Goal: Information Seeking & Learning: Check status

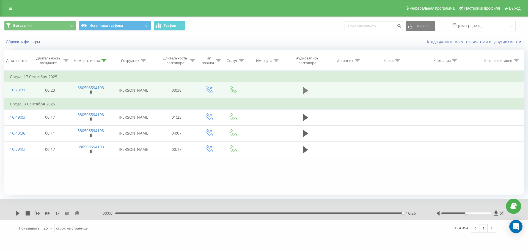
click at [304, 92] on icon at bounding box center [305, 90] width 5 height 7
click at [77, 212] on icon at bounding box center [77, 213] width 5 height 4
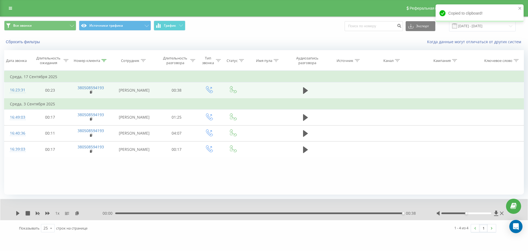
click at [121, 213] on div "00:38" at bounding box center [259, 213] width 288 height 2
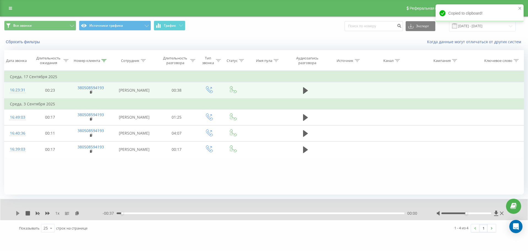
click at [17, 212] on icon at bounding box center [17, 213] width 3 height 4
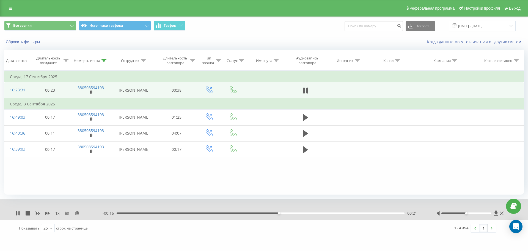
click at [240, 212] on div "00:21" at bounding box center [261, 213] width 288 height 2
click at [211, 212] on div "- 00:20 00:17 00:17" at bounding box center [263, 212] width 320 height 5
click at [210, 212] on div "00:12" at bounding box center [261, 213] width 288 height 2
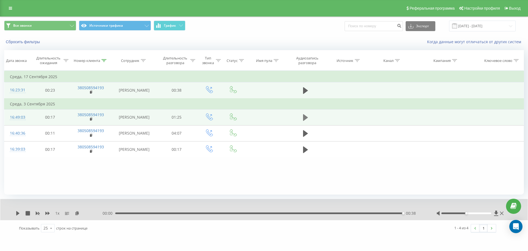
click at [306, 114] on icon at bounding box center [305, 118] width 5 height 8
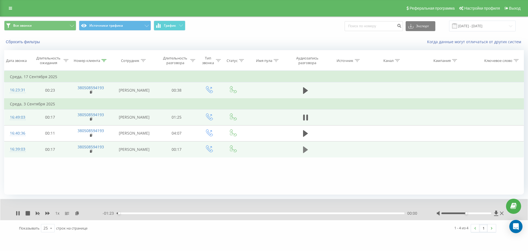
click at [303, 150] on icon at bounding box center [305, 150] width 5 height 8
click at [119, 213] on div "00:00" at bounding box center [261, 213] width 288 height 2
click at [18, 214] on icon at bounding box center [17, 213] width 3 height 4
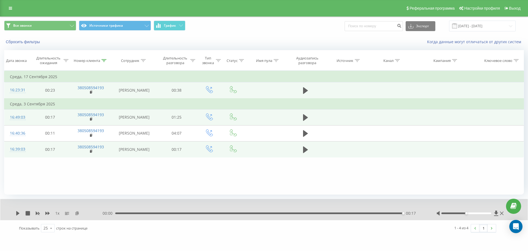
click at [77, 213] on icon at bounding box center [77, 213] width 5 height 4
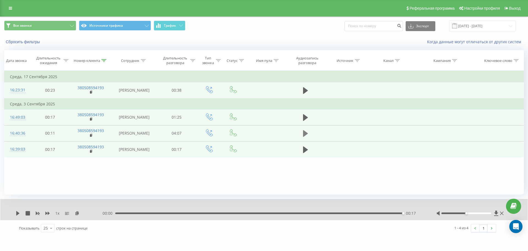
click at [307, 134] on icon at bounding box center [305, 133] width 5 height 8
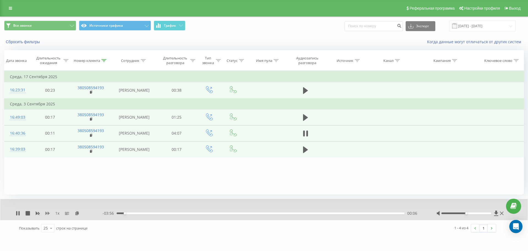
click at [47, 211] on icon at bounding box center [47, 213] width 4 height 4
click at [45, 213] on icon at bounding box center [47, 212] width 4 height 3
click at [303, 150] on icon at bounding box center [305, 149] width 5 height 7
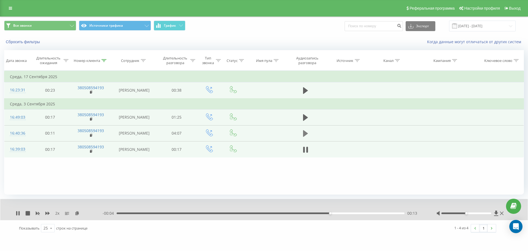
click at [307, 133] on icon at bounding box center [305, 133] width 5 height 8
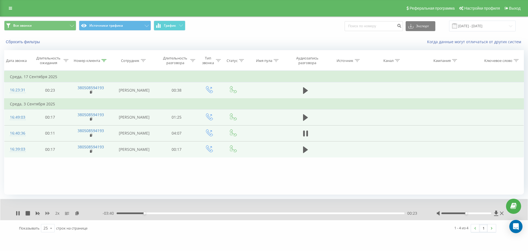
click at [46, 213] on icon at bounding box center [47, 212] width 4 height 3
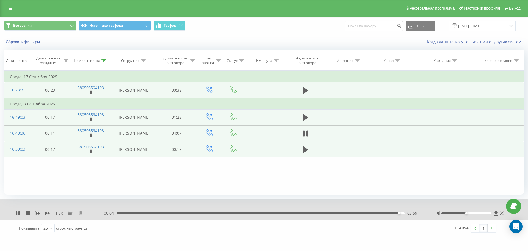
click at [82, 214] on icon at bounding box center [80, 213] width 5 height 4
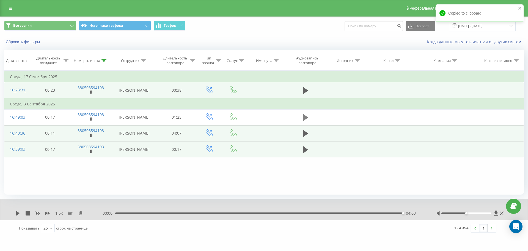
drag, startPoint x: 301, startPoint y: 118, endPoint x: 305, endPoint y: 118, distance: 4.1
click at [301, 118] on td at bounding box center [305, 117] width 38 height 16
click at [305, 118] on icon at bounding box center [305, 117] width 5 height 7
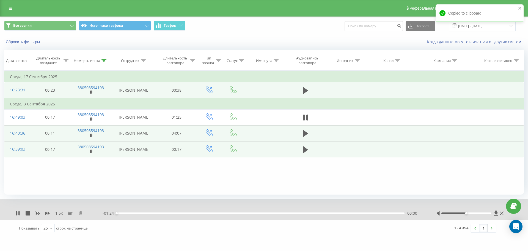
click at [81, 213] on icon at bounding box center [80, 213] width 5 height 4
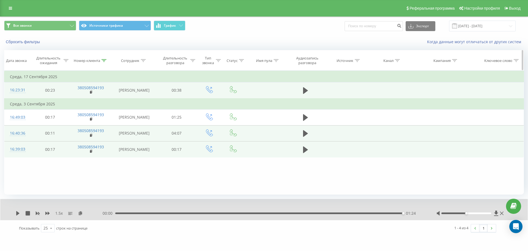
click at [104, 60] on icon at bounding box center [103, 60] width 5 height 3
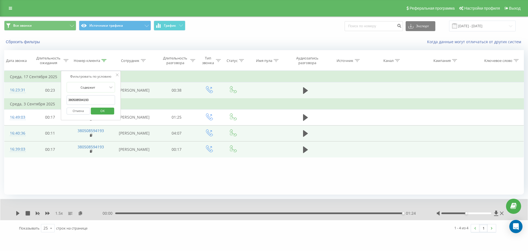
drag, startPoint x: 101, startPoint y: 104, endPoint x: 0, endPoint y: 98, distance: 101.3
click at [0, 98] on div "Все звонки Источники трафика График Экспорт .csv .xls .xlsx [DATE] - [DATE] Сбр…" at bounding box center [264, 126] width 528 height 220
paste input "977908059"
click button "OK" at bounding box center [102, 110] width 23 height 7
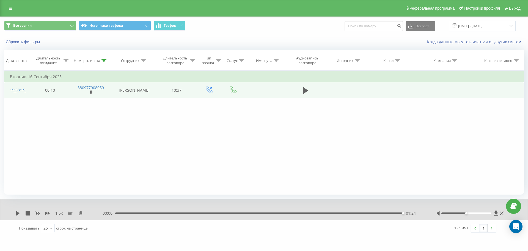
click at [306, 87] on td at bounding box center [305, 90] width 38 height 16
drag, startPoint x: 305, startPoint y: 89, endPoint x: 309, endPoint y: 83, distance: 7.3
click at [305, 90] on icon at bounding box center [305, 91] width 5 height 8
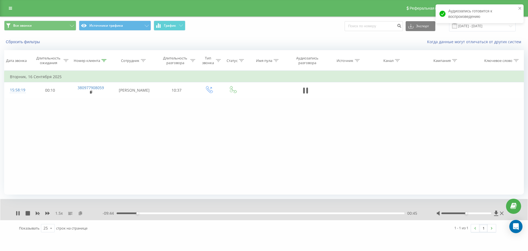
click at [80, 212] on icon at bounding box center [80, 213] width 5 height 4
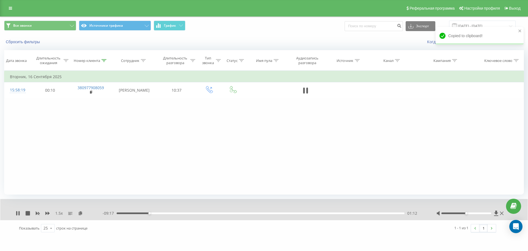
drag, startPoint x: 306, startPoint y: 91, endPoint x: 353, endPoint y: 4, distance: 98.8
click at [306, 91] on icon at bounding box center [307, 90] width 2 height 6
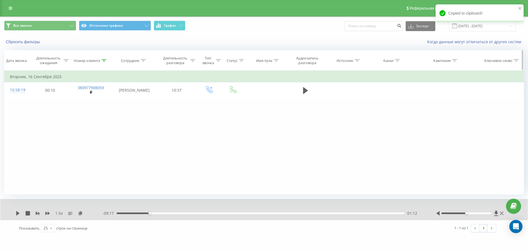
click at [104, 54] on th "Номер клиента" at bounding box center [91, 60] width 42 height 20
click at [104, 59] on icon at bounding box center [103, 60] width 5 height 3
drag, startPoint x: 31, startPoint y: 96, endPoint x: 1, endPoint y: 96, distance: 29.7
click at [3, 96] on div "Все звонки Источники трафика График Экспорт .csv .xls .xlsx [DATE] - [DATE] Сбр…" at bounding box center [264, 126] width 528 height 220
paste input "674666306"
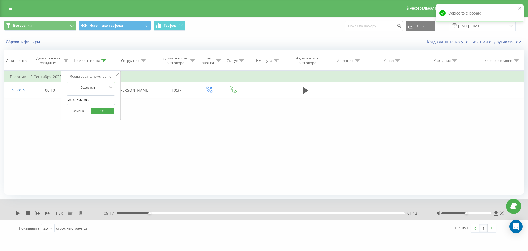
click button "OK" at bounding box center [102, 110] width 23 height 7
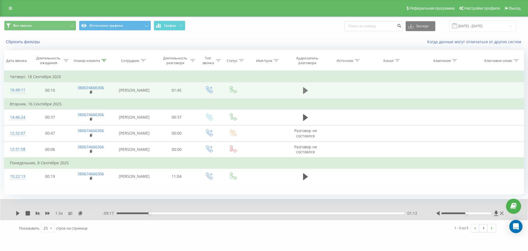
click at [306, 92] on icon at bounding box center [305, 90] width 5 height 7
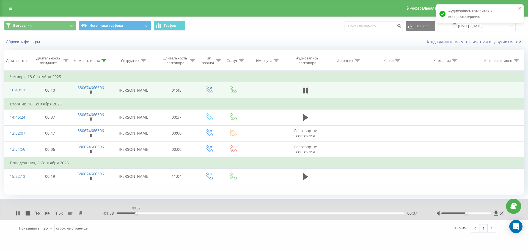
click at [136, 214] on div "00:07" at bounding box center [261, 213] width 288 height 2
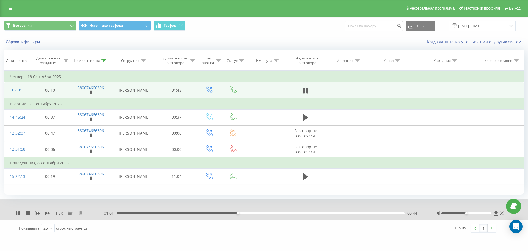
click at [79, 215] on icon at bounding box center [80, 213] width 5 height 4
click at [249, 214] on div "00:48" at bounding box center [261, 213] width 288 height 2
click at [247, 214] on div "00:49" at bounding box center [261, 213] width 288 height 2
click at [232, 214] on div "00:42" at bounding box center [261, 213] width 288 height 2
click at [16, 215] on icon at bounding box center [18, 213] width 4 height 4
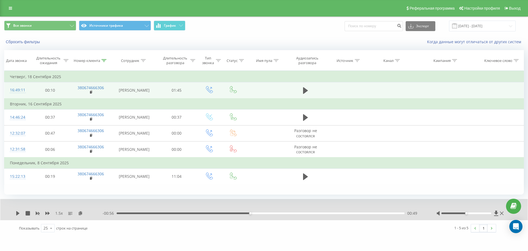
click at [13, 220] on div "1.5 x - 00:56 00:49 00:49" at bounding box center [263, 209] width 527 height 21
click at [16, 215] on icon at bounding box center [18, 213] width 4 height 4
click at [105, 62] on div at bounding box center [103, 60] width 5 height 5
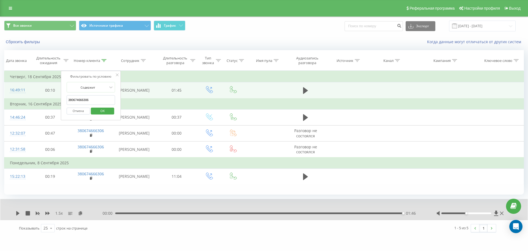
drag, startPoint x: 99, startPoint y: 102, endPoint x: 0, endPoint y: 95, distance: 99.2
click at [0, 96] on div "Все звонки Источники трафика График Экспорт .csv .xls .xlsx [DATE] - [DATE] Сбр…" at bounding box center [264, 126] width 528 height 220
paste input "987836850"
click button "OK" at bounding box center [102, 110] width 23 height 7
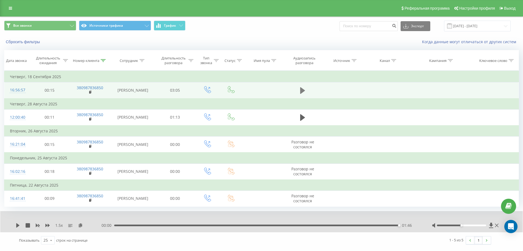
click at [302, 90] on td at bounding box center [302, 90] width 38 height 16
click at [302, 92] on icon at bounding box center [302, 90] width 5 height 7
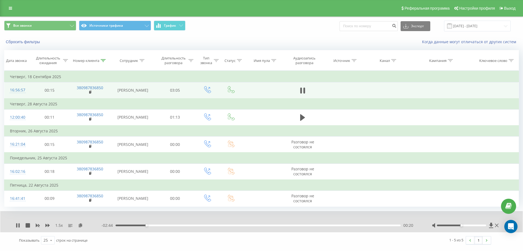
drag, startPoint x: 80, startPoint y: 246, endPoint x: 81, endPoint y: 242, distance: 4.3
click at [80, 227] on icon at bounding box center [80, 225] width 5 height 4
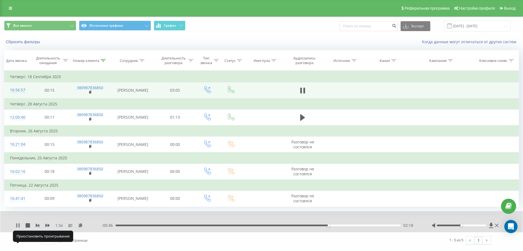
click at [18, 227] on icon at bounding box center [18, 225] width 4 height 4
click at [18, 227] on icon at bounding box center [17, 225] width 3 height 4
click at [300, 226] on div "00:00 03:04 03:04" at bounding box center [259, 224] width 316 height 5
click at [301, 226] on div "02:00" at bounding box center [257, 225] width 285 height 2
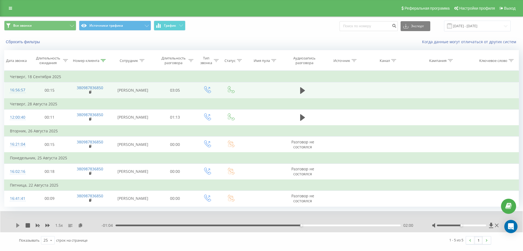
click at [18, 227] on icon at bounding box center [17, 225] width 3 height 4
click at [316, 226] on div "02:03" at bounding box center [257, 225] width 285 height 2
click at [102, 59] on icon at bounding box center [103, 60] width 5 height 3
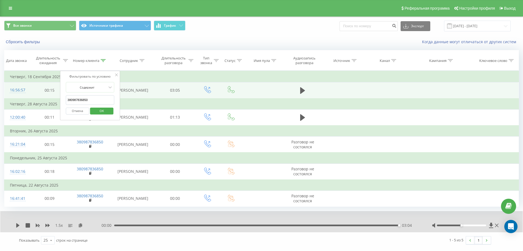
drag, startPoint x: 102, startPoint y: 80, endPoint x: 0, endPoint y: 82, distance: 102.3
click at [3, 81] on div "Все звонки Источники трафика График Экспорт .csv .xls .xlsx [DATE] - [DATE] Сбр…" at bounding box center [261, 132] width 523 height 232
paste input "50717356"
click button "OK" at bounding box center [101, 110] width 23 height 7
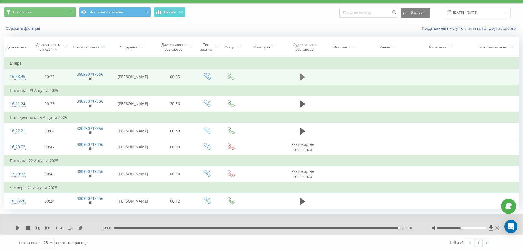
click at [304, 75] on icon at bounding box center [302, 77] width 5 height 8
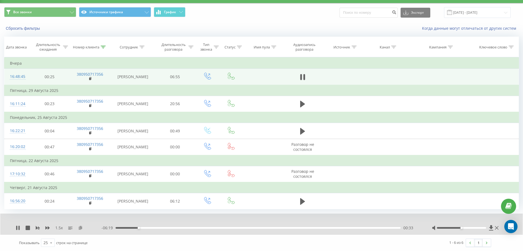
click at [80, 229] on icon at bounding box center [80, 227] width 5 height 4
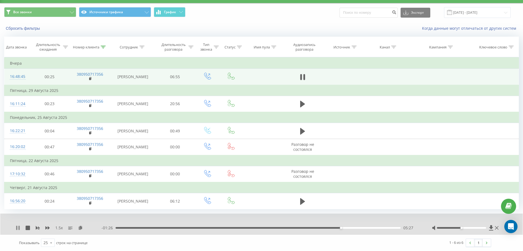
click at [16, 230] on icon at bounding box center [18, 227] width 4 height 4
click at [15, 234] on div "1.5 x - 01:25 05:27 05:27" at bounding box center [261, 223] width 522 height 21
click at [326, 228] on div "05:06" at bounding box center [257, 228] width 285 height 2
click at [18, 230] on icon at bounding box center [17, 227] width 3 height 4
click at [102, 46] on icon at bounding box center [103, 47] width 5 height 3
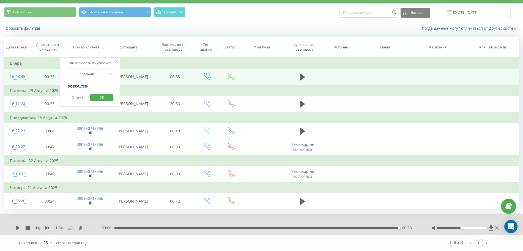
drag, startPoint x: 30, startPoint y: 75, endPoint x: 6, endPoint y: 73, distance: 24.3
click at [7, 73] on table "Фильтровать по условию Равно Отмена OK Фильтровать по условию Содержит 38095071…" at bounding box center [261, 133] width 514 height 152
paste input "60258050"
click button "OK" at bounding box center [101, 97] width 23 height 7
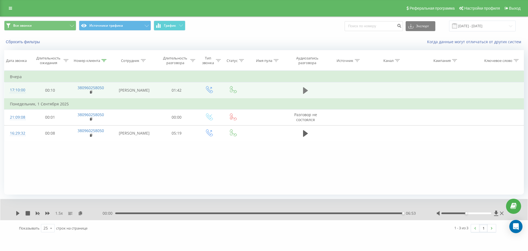
click at [305, 93] on icon at bounding box center [305, 90] width 5 height 7
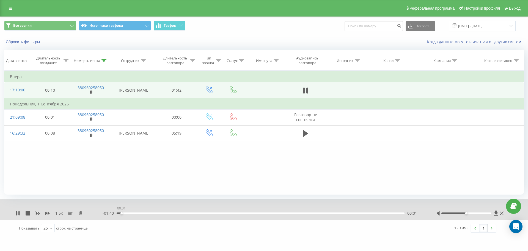
click at [121, 212] on div "00:01" at bounding box center [261, 213] width 288 height 2
click at [80, 213] on icon at bounding box center [80, 213] width 5 height 4
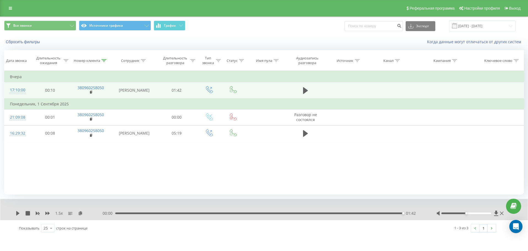
click at [123, 213] on div "01:42" at bounding box center [259, 213] width 288 height 2
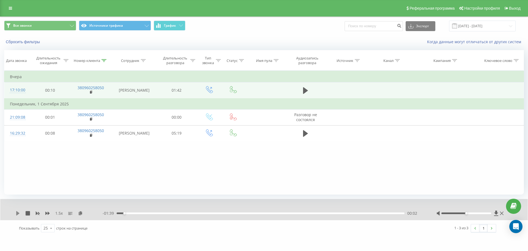
click at [18, 211] on icon at bounding box center [18, 213] width 4 height 4
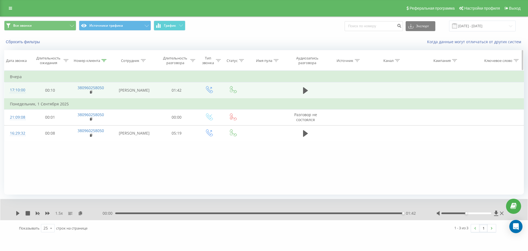
click at [104, 59] on icon at bounding box center [103, 60] width 5 height 3
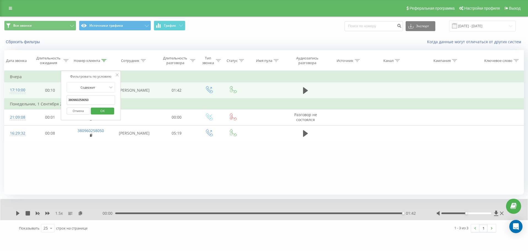
drag, startPoint x: 98, startPoint y: 98, endPoint x: 15, endPoint y: 100, distance: 83.3
click at [15, 100] on table "Фильтровать по условию Равно Отмена OK Фильтровать по условию Содержит 38096025…" at bounding box center [264, 106] width 520 height 71
paste input "72362895"
click button "OK" at bounding box center [102, 110] width 23 height 7
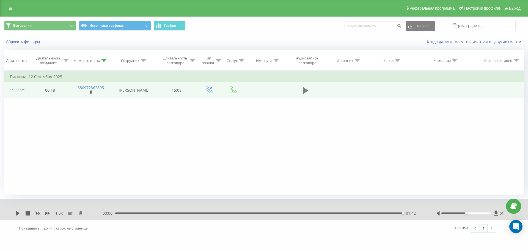
click at [307, 89] on icon at bounding box center [305, 91] width 5 height 8
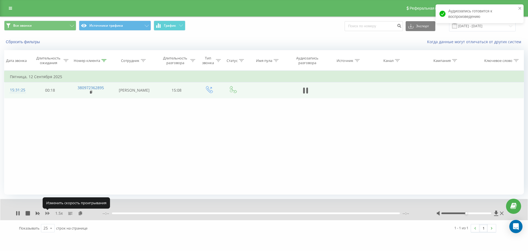
click at [46, 212] on icon at bounding box center [47, 213] width 4 height 4
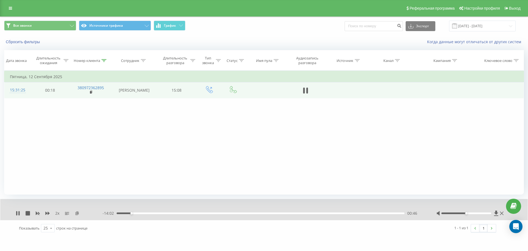
click at [76, 212] on icon at bounding box center [77, 213] width 5 height 4
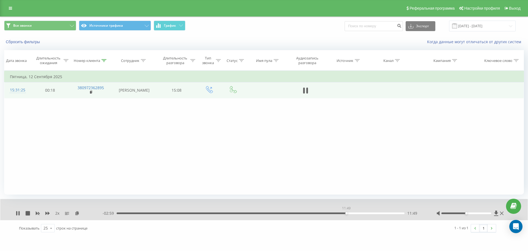
click at [346, 212] on div "11:49" at bounding box center [261, 213] width 288 height 2
click at [343, 212] on div "11:40" at bounding box center [261, 213] width 288 height 2
click at [339, 212] on div "11:28" at bounding box center [261, 213] width 288 height 2
click at [102, 61] on icon at bounding box center [103, 60] width 5 height 3
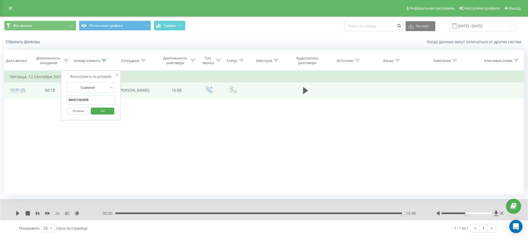
drag, startPoint x: 95, startPoint y: 100, endPoint x: 13, endPoint y: 101, distance: 82.2
click at [17, 101] on div "Фильтровать по условию Равно Отмена OK Фильтровать по условию Содержит 38097236…" at bounding box center [264, 133] width 520 height 124
paste input "4591042"
click button "OK" at bounding box center [102, 110] width 23 height 7
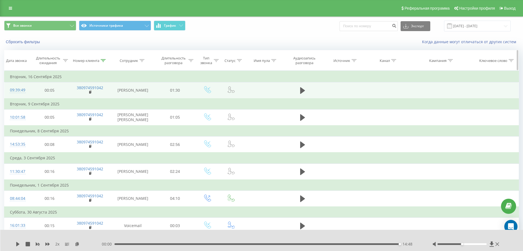
click at [106, 59] on div "Номер клиента" at bounding box center [89, 60] width 41 height 5
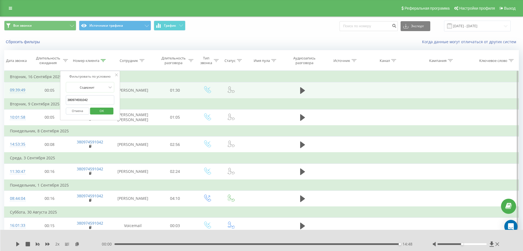
drag, startPoint x: 96, startPoint y: 101, endPoint x: 31, endPoint y: 99, distance: 64.9
click at [31, 99] on table "Фильтровать по условию Равно Отмена OK Фильтровать по условию Содержит 38097459…" at bounding box center [261, 166] width 514 height 190
paste input "673474851"
click button "OK" at bounding box center [101, 110] width 23 height 7
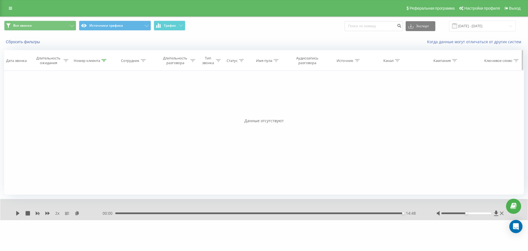
click at [106, 59] on icon at bounding box center [103, 60] width 5 height 3
drag, startPoint x: 94, startPoint y: 101, endPoint x: 7, endPoint y: 100, distance: 86.9
click at [12, 100] on div "Фильтровать по условию Равно Отмена OK Фильтровать по условию Содержит 38067347…" at bounding box center [264, 133] width 520 height 124
paste input "990748573"
type input "380990748573"
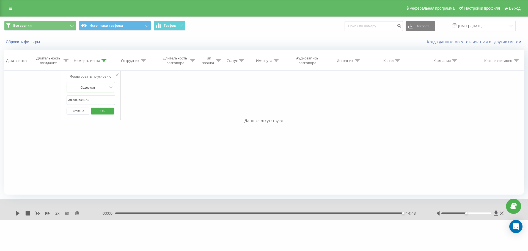
click button "OK" at bounding box center [102, 110] width 23 height 7
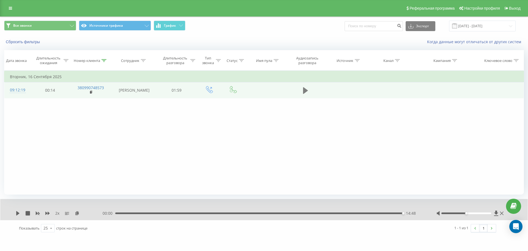
click at [307, 92] on icon at bounding box center [305, 90] width 5 height 7
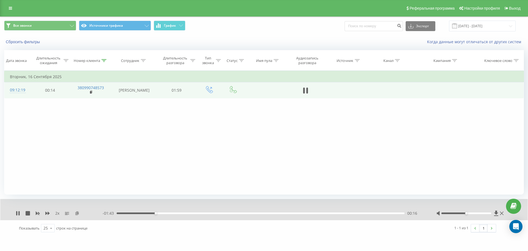
click at [77, 212] on icon at bounding box center [77, 213] width 5 height 4
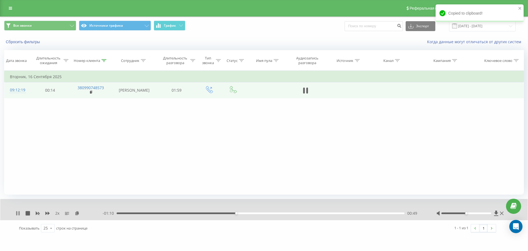
click at [17, 213] on icon at bounding box center [16, 213] width 1 height 4
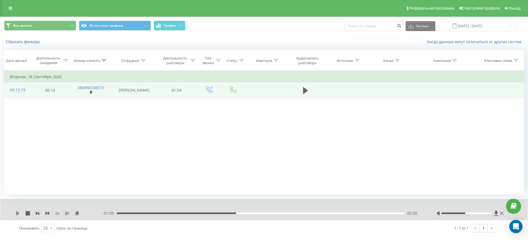
click at [18, 212] on icon at bounding box center [17, 213] width 3 height 4
click at [220, 212] on div "00:51" at bounding box center [261, 213] width 288 height 2
click at [214, 212] on div "00:44" at bounding box center [261, 213] width 288 height 2
click at [215, 213] on div "00:40" at bounding box center [261, 213] width 288 height 2
click at [210, 213] on div "00:38" at bounding box center [261, 213] width 288 height 2
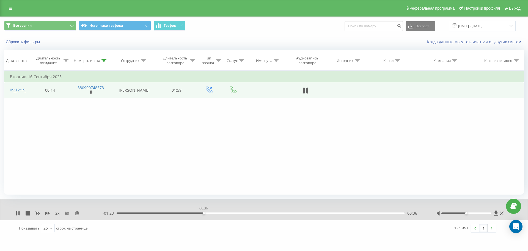
click at [203, 212] on div "00:36" at bounding box center [261, 213] width 288 height 2
click at [306, 212] on div "01:26" at bounding box center [261, 213] width 288 height 2
click at [38, 212] on icon at bounding box center [38, 213] width 4 height 3
click at [299, 212] on div "01:24" at bounding box center [261, 213] width 288 height 2
click at [48, 212] on icon at bounding box center [47, 213] width 4 height 4
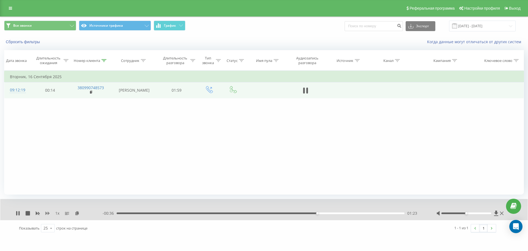
click at [48, 212] on icon at bounding box center [47, 213] width 4 height 4
click at [335, 213] on div "01:41" at bounding box center [261, 213] width 288 height 2
click at [325, 212] on div "01:27" at bounding box center [261, 213] width 288 height 2
click at [322, 212] on div "01:28" at bounding box center [261, 213] width 288 height 2
click at [307, 213] on div "01:19" at bounding box center [261, 213] width 288 height 2
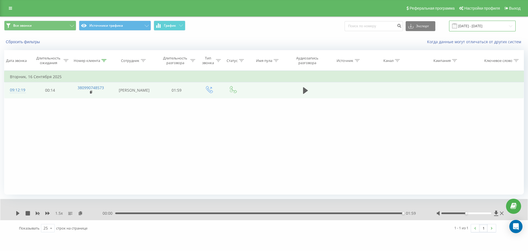
click at [473, 26] on input "[DATE] - [DATE]" at bounding box center [482, 26] width 67 height 11
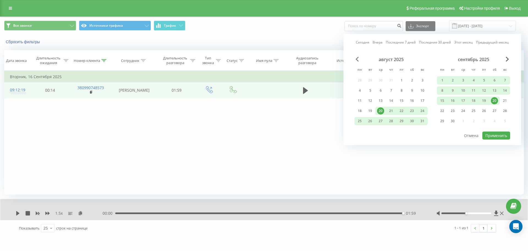
click at [357, 59] on span "Previous Month" at bounding box center [356, 59] width 3 height 5
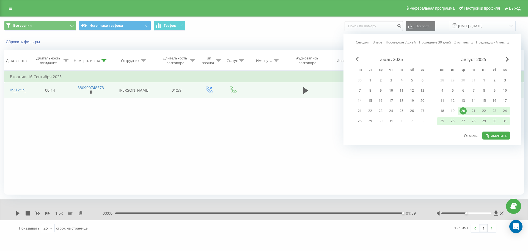
click at [357, 59] on span "Previous Month" at bounding box center [356, 59] width 3 height 5
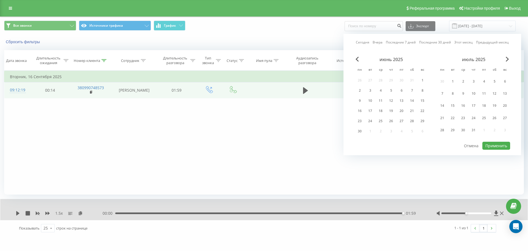
drag, startPoint x: 416, startPoint y: 80, endPoint x: 439, endPoint y: 76, distance: 23.1
click at [418, 79] on div "[DATE] пн вт ср чт пт сб вс 26 27 28 29 30 31 1 2 3 4 5 6 7 8 9 10 11 12 13 14 …" at bounding box center [390, 97] width 73 height 81
drag, startPoint x: 420, startPoint y: 79, endPoint x: 451, endPoint y: 74, distance: 31.3
click at [420, 79] on div "1" at bounding box center [422, 80] width 7 height 7
click at [507, 57] on span "Next Month" at bounding box center [507, 59] width 3 height 5
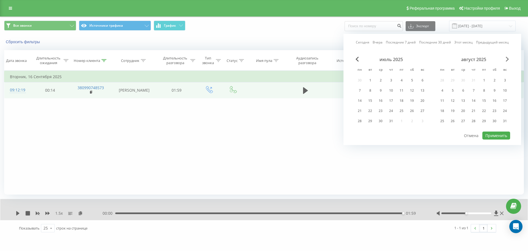
click at [507, 57] on span "Next Month" at bounding box center [507, 59] width 3 height 5
click at [495, 100] on div "20" at bounding box center [494, 100] width 7 height 7
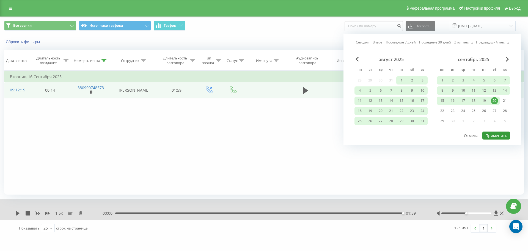
click at [493, 137] on button "Применить" at bounding box center [496, 135] width 28 height 8
type input "[DATE] - [DATE]"
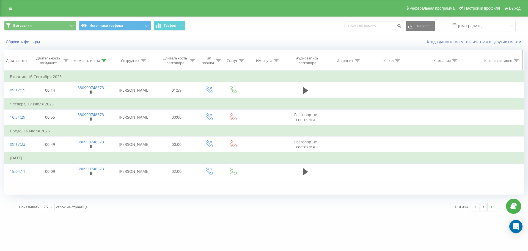
click at [103, 59] on icon at bounding box center [103, 60] width 5 height 3
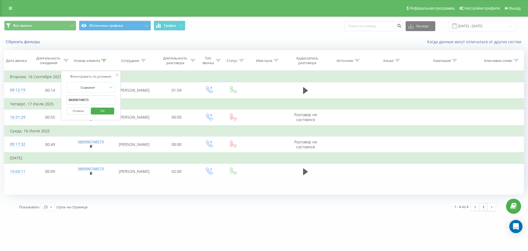
drag, startPoint x: 104, startPoint y: 100, endPoint x: 0, endPoint y: 102, distance: 104.2
click at [0, 102] on div "Все звонки Источники трафика График Экспорт .csv .xls .xlsx [DATE] - [DATE] Сбр…" at bounding box center [264, 115] width 528 height 198
paste input "666354788"
click button "OK" at bounding box center [102, 110] width 23 height 7
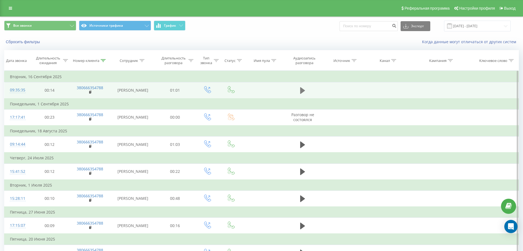
click at [299, 94] on button at bounding box center [302, 90] width 8 height 8
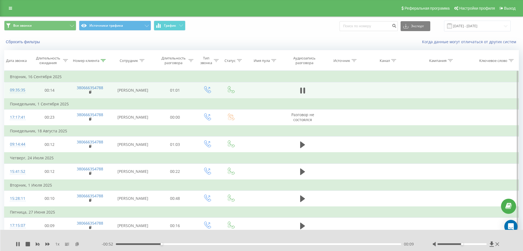
click at [78, 243] on icon at bounding box center [77, 244] width 5 height 4
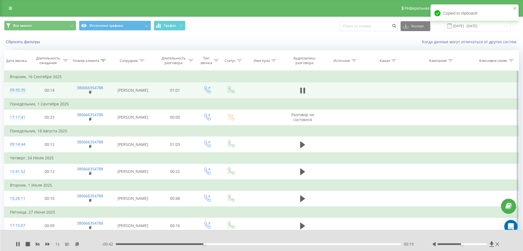
drag, startPoint x: 18, startPoint y: 244, endPoint x: 20, endPoint y: 241, distance: 3.8
click at [18, 244] on icon at bounding box center [18, 244] width 4 height 4
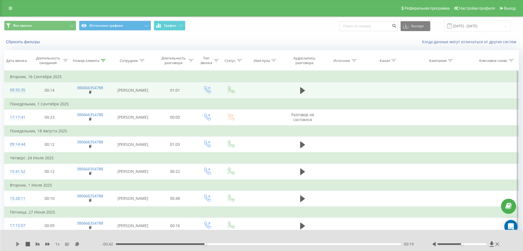
click at [18, 245] on icon at bounding box center [17, 244] width 3 height 4
click at [260, 244] on div "00:43" at bounding box center [258, 244] width 285 height 2
click at [46, 245] on icon at bounding box center [47, 243] width 4 height 3
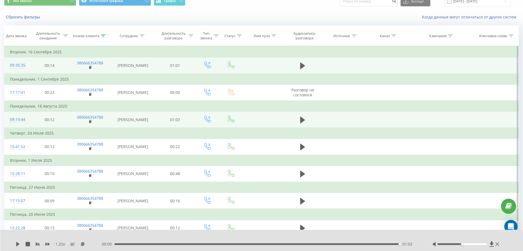
scroll to position [34, 0]
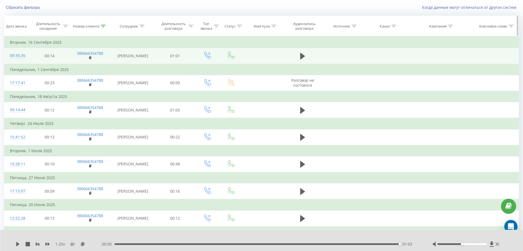
click at [101, 26] on icon at bounding box center [103, 26] width 5 height 3
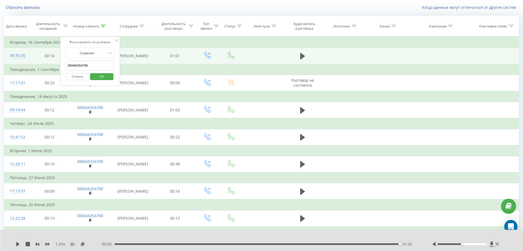
drag, startPoint x: 104, startPoint y: 66, endPoint x: 17, endPoint y: 62, distance: 87.2
click at [17, 62] on table "Фильтровать по условию Равно Отмена OK Фильтровать по условию Содержит 38066635…" at bounding box center [261, 198] width 514 height 325
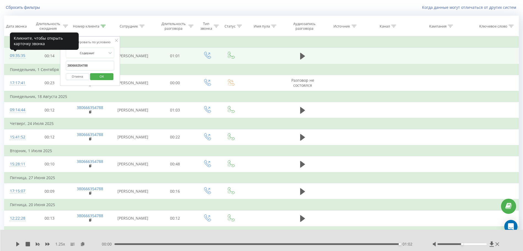
paste input "969562023"
click button "OK" at bounding box center [101, 76] width 23 height 7
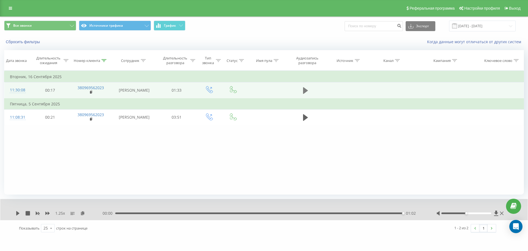
click at [303, 94] on icon at bounding box center [305, 91] width 5 height 8
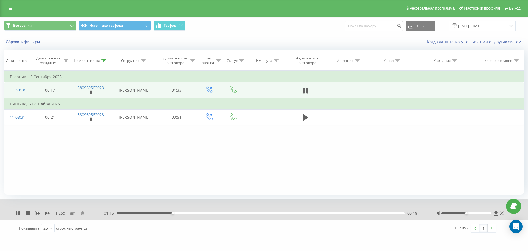
click at [84, 213] on icon at bounding box center [82, 213] width 5 height 4
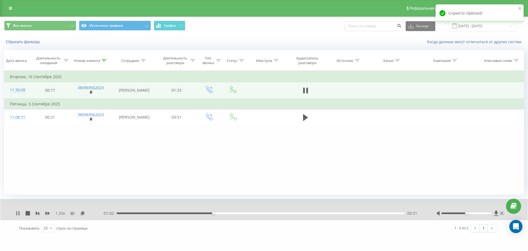
click at [18, 211] on icon at bounding box center [18, 213] width 4 height 4
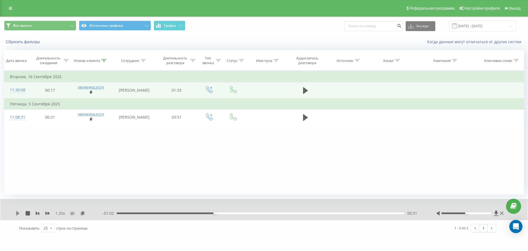
click at [18, 214] on icon at bounding box center [18, 213] width 4 height 4
click at [18, 212] on icon at bounding box center [18, 213] width 4 height 4
click at [13, 213] on div "1.25 x - 00:41 00:52 00:52" at bounding box center [263, 209] width 527 height 21
click at [16, 213] on icon at bounding box center [18, 213] width 4 height 4
click at [18, 214] on icon at bounding box center [18, 213] width 4 height 4
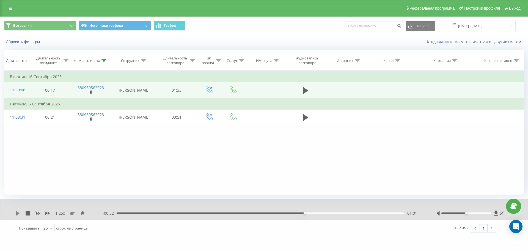
click at [18, 213] on icon at bounding box center [17, 213] width 3 height 4
click at [17, 212] on icon at bounding box center [16, 213] width 1 height 4
click at [15, 210] on div "1.25 x - 00:23 01:10 01:10" at bounding box center [263, 209] width 527 height 21
click at [15, 213] on div "1.25 x - 00:23 01:10 01:10" at bounding box center [263, 209] width 527 height 21
click at [18, 213] on icon at bounding box center [17, 213] width 3 height 4
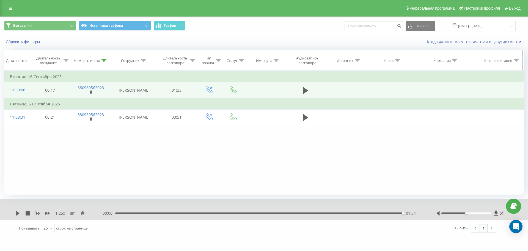
click at [106, 59] on icon at bounding box center [103, 60] width 5 height 3
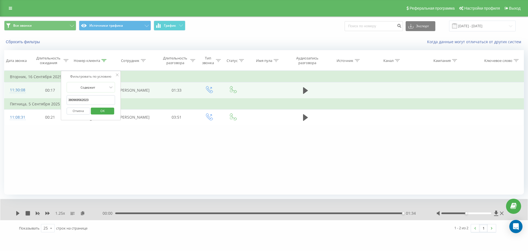
click at [12, 101] on table "Фильтровать по условию Равно Отмена OK Фильтровать по условию Содержит 38096956…" at bounding box center [264, 98] width 520 height 55
paste input "6821139"
click button "OK" at bounding box center [102, 110] width 23 height 7
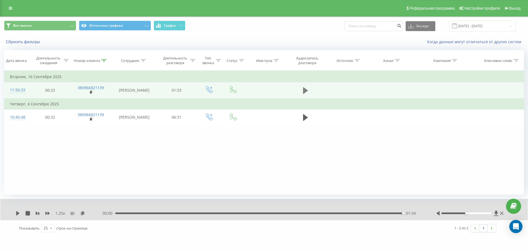
click at [303, 92] on icon at bounding box center [305, 90] width 5 height 7
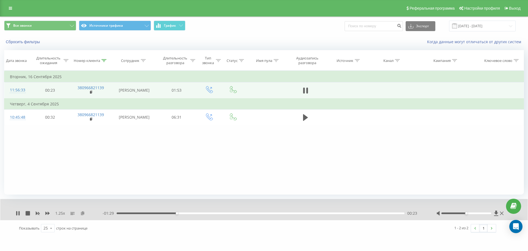
click at [84, 213] on icon at bounding box center [82, 213] width 5 height 4
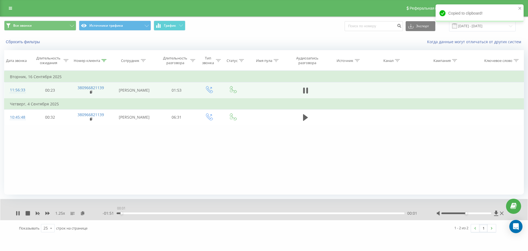
click at [121, 212] on div "00:01" at bounding box center [261, 213] width 288 height 2
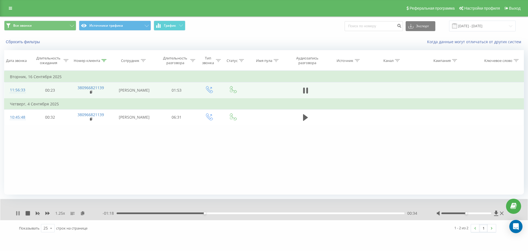
click at [18, 213] on icon at bounding box center [18, 213] width 4 height 4
click at [16, 213] on icon at bounding box center [18, 213] width 4 height 4
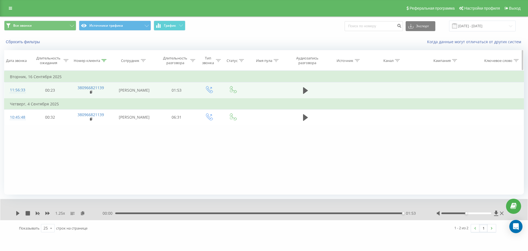
click at [105, 60] on icon at bounding box center [103, 60] width 5 height 3
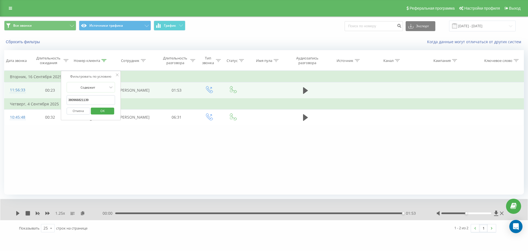
drag, startPoint x: 98, startPoint y: 108, endPoint x: 98, endPoint y: 102, distance: 6.0
click at [98, 102] on form "Содержит 380966821139 Отмена OK" at bounding box center [91, 99] width 48 height 35
drag, startPoint x: 97, startPoint y: 99, endPoint x: 20, endPoint y: 102, distance: 77.6
click at [20, 102] on table "Фильтровать по условию Равно Отмена OK Фильтровать по условию Содержит 38096682…" at bounding box center [264, 98] width 520 height 55
paste input "733000707"
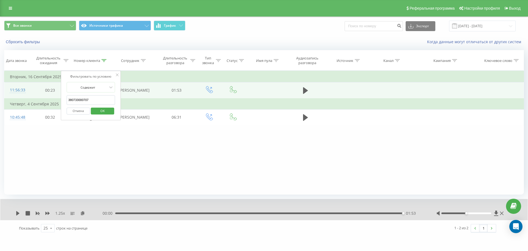
click button "OK" at bounding box center [102, 110] width 23 height 7
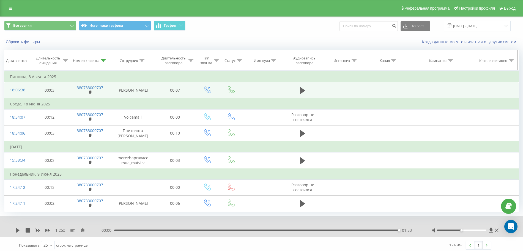
click at [101, 61] on icon at bounding box center [103, 60] width 5 height 3
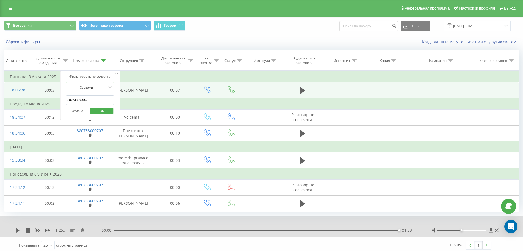
drag, startPoint x: 101, startPoint y: 99, endPoint x: 0, endPoint y: 100, distance: 100.9
click at [0, 100] on div "Все звонки Источники трафика График Экспорт .csv .xls .xlsx [DATE] - [DATE] Сбр…" at bounding box center [261, 134] width 523 height 237
paste input "976594082"
click button "OK" at bounding box center [101, 110] width 23 height 7
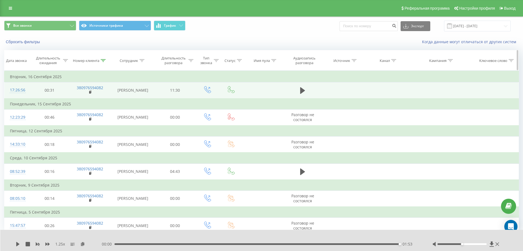
click at [102, 60] on icon at bounding box center [103, 60] width 5 height 3
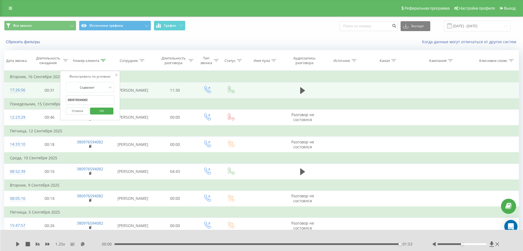
drag, startPoint x: 95, startPoint y: 100, endPoint x: 26, endPoint y: 101, distance: 68.7
click at [26, 101] on table "Фильтровать по условию Равно Отмена OK Фильтровать по условию Содержит 38097659…" at bounding box center [261, 152] width 514 height 163
paste input "35179416"
click button "OK" at bounding box center [101, 110] width 23 height 7
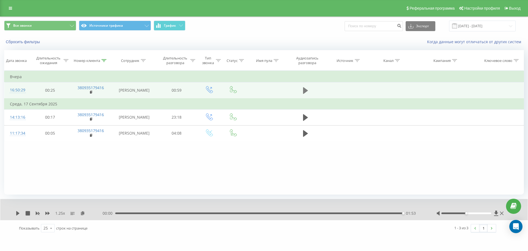
click at [303, 90] on button at bounding box center [305, 90] width 8 height 8
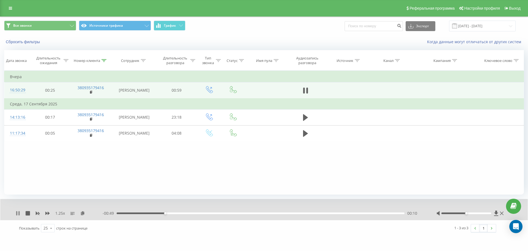
click at [18, 211] on icon at bounding box center [18, 213] width 4 height 4
click at [18, 212] on icon at bounding box center [17, 213] width 3 height 4
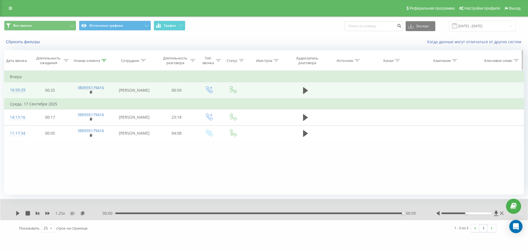
click at [104, 62] on div at bounding box center [103, 60] width 5 height 5
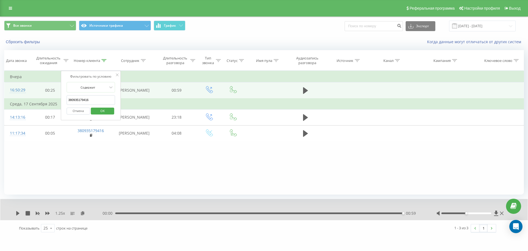
drag, startPoint x: 98, startPoint y: 96, endPoint x: 18, endPoint y: 101, distance: 80.1
click at [24, 101] on table "Фильтровать по условию Равно Отмена OK Фильтровать по условию Содержит 38093517…" at bounding box center [264, 106] width 520 height 71
paste input "5801943"
click button "OK" at bounding box center [102, 110] width 23 height 7
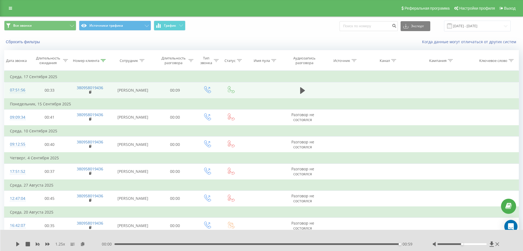
click at [297, 91] on td at bounding box center [302, 90] width 38 height 16
click at [300, 91] on icon at bounding box center [302, 90] width 5 height 7
click at [103, 60] on icon at bounding box center [103, 60] width 5 height 3
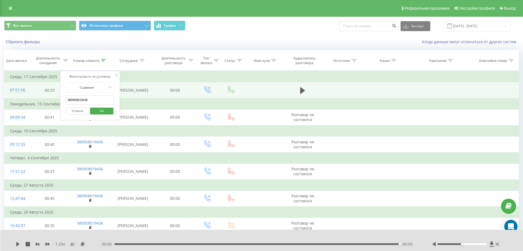
drag, startPoint x: 99, startPoint y: 96, endPoint x: 12, endPoint y: 97, distance: 87.4
click at [17, 97] on table "Фильтровать по условию Равно Отмена OK Фильтровать по условию Содержит 38095801…" at bounding box center [261, 241] width 514 height 341
paste input "7538411"
click button "OK" at bounding box center [101, 110] width 23 height 7
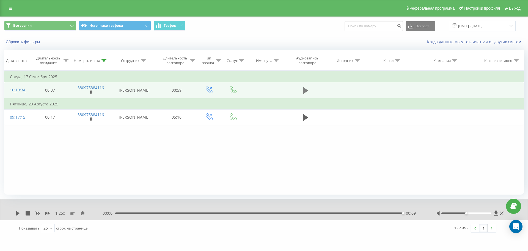
click at [308, 88] on icon at bounding box center [305, 91] width 5 height 8
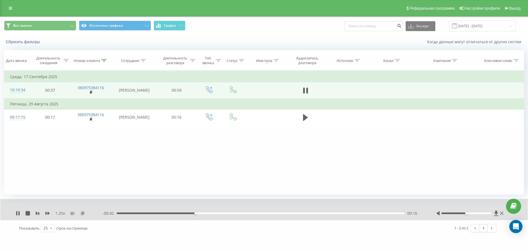
click at [84, 213] on icon at bounding box center [82, 213] width 5 height 4
click at [19, 213] on icon at bounding box center [18, 213] width 1 height 4
click at [17, 212] on icon at bounding box center [17, 213] width 3 height 4
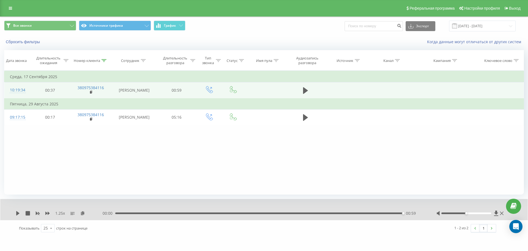
click at [184, 211] on div "00:00 00:59 00:59" at bounding box center [263, 212] width 320 height 5
drag, startPoint x: 191, startPoint y: 213, endPoint x: 186, endPoint y: 213, distance: 4.7
click at [191, 213] on div "00:59" at bounding box center [259, 213] width 288 height 2
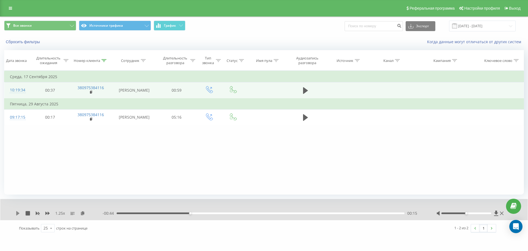
click at [20, 213] on icon at bounding box center [18, 213] width 4 height 4
click at [16, 213] on icon at bounding box center [16, 213] width 1 height 4
drag, startPoint x: 20, startPoint y: 213, endPoint x: 22, endPoint y: 207, distance: 6.6
click at [20, 213] on icon at bounding box center [18, 213] width 4 height 4
click at [16, 212] on icon at bounding box center [16, 213] width 1 height 4
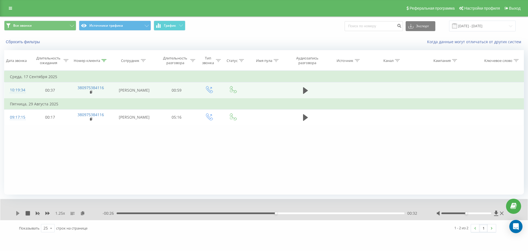
click at [17, 213] on icon at bounding box center [17, 213] width 3 height 4
click at [104, 60] on icon at bounding box center [103, 60] width 5 height 3
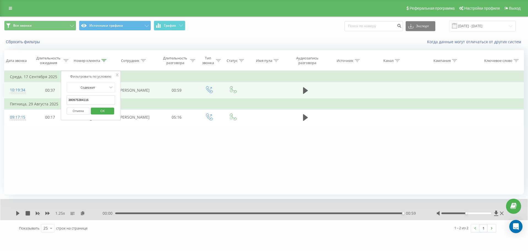
drag, startPoint x: 105, startPoint y: 102, endPoint x: 0, endPoint y: 97, distance: 105.4
click at [0, 97] on div "Все звонки Источники трафика График Экспорт .csv .xls .xlsx [DATE] - [DATE] Сбр…" at bounding box center [264, 126] width 528 height 220
paste input "91911358"
click button "OK" at bounding box center [102, 110] width 23 height 7
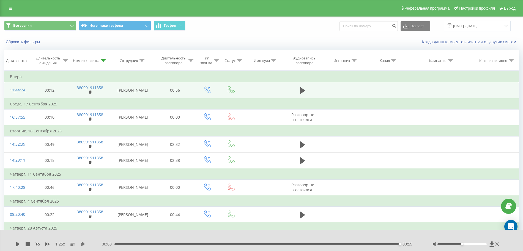
click at [296, 93] on td at bounding box center [302, 90] width 38 height 16
click at [300, 88] on icon at bounding box center [302, 90] width 5 height 7
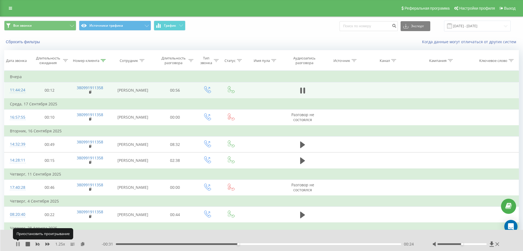
click at [18, 242] on icon at bounding box center [18, 244] width 4 height 4
click at [17, 244] on icon at bounding box center [17, 244] width 3 height 4
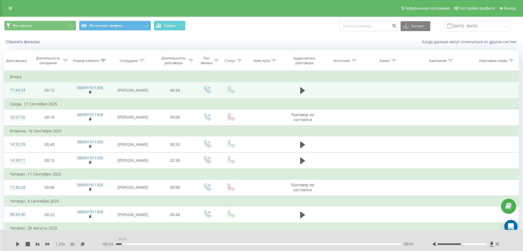
click at [121, 244] on div "00:01" at bounding box center [258, 244] width 285 height 2
click at [18, 242] on icon at bounding box center [17, 244] width 3 height 4
click at [83, 244] on icon at bounding box center [82, 244] width 5 height 4
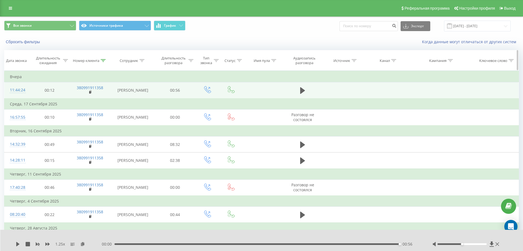
click at [106, 61] on div "Номер клиента" at bounding box center [89, 60] width 41 height 5
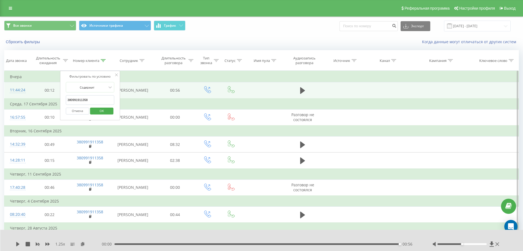
drag, startPoint x: 99, startPoint y: 104, endPoint x: 4, endPoint y: 103, distance: 94.6
click at [12, 103] on table "Фильтровать по условию Равно Отмена OK Фильтровать по условию Содержит 38099191…" at bounding box center [261, 174] width 514 height 206
paste input "504440017"
type input "380504440017"
click button "OK" at bounding box center [101, 110] width 23 height 7
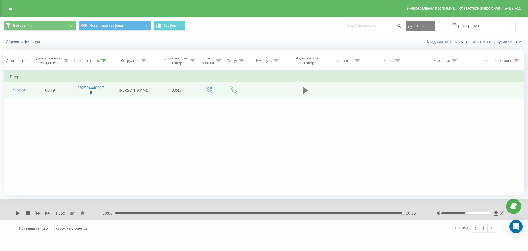
click at [301, 89] on td at bounding box center [305, 90] width 38 height 16
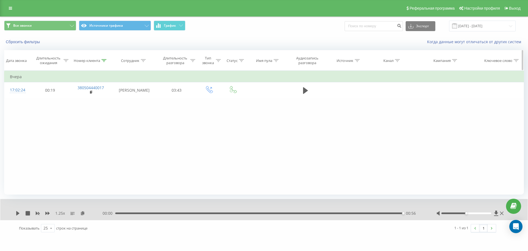
drag, startPoint x: 305, startPoint y: 93, endPoint x: 330, endPoint y: 64, distance: 38.4
click at [305, 92] on icon at bounding box center [305, 90] width 5 height 7
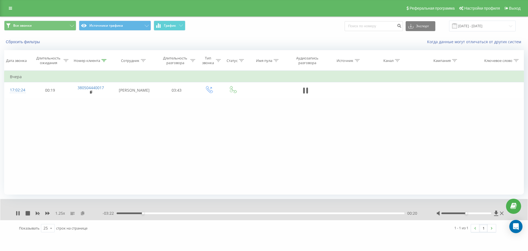
click at [83, 212] on icon at bounding box center [82, 213] width 5 height 4
